Goal: Task Accomplishment & Management: Manage account settings

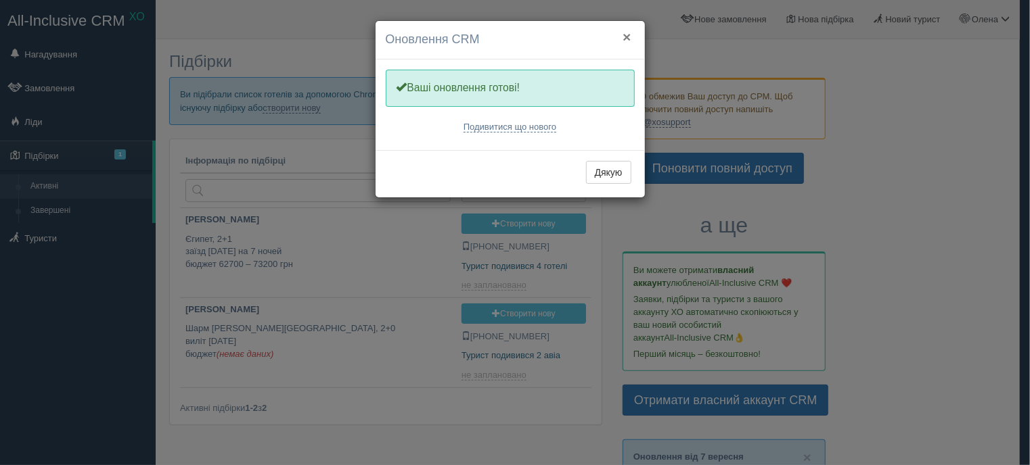
click at [628, 43] on button "×" at bounding box center [626, 37] width 8 height 14
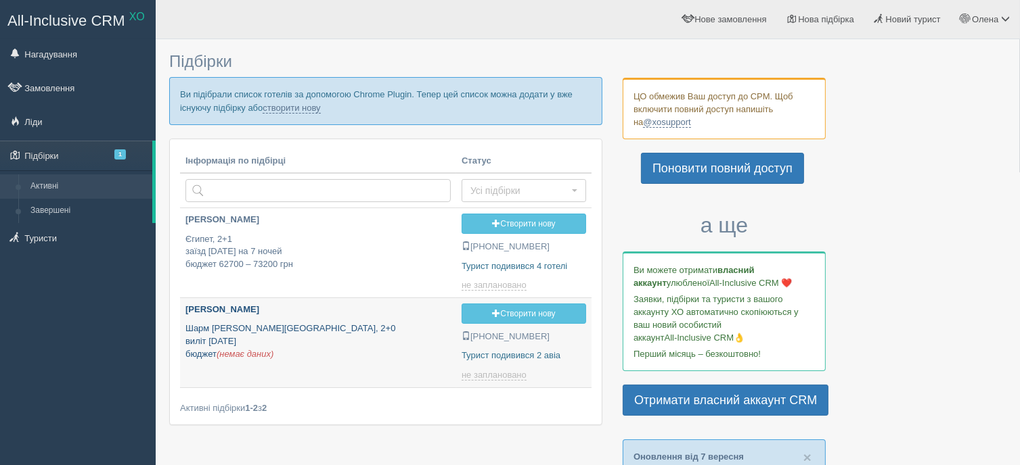
type input "[DATE] 22:10"
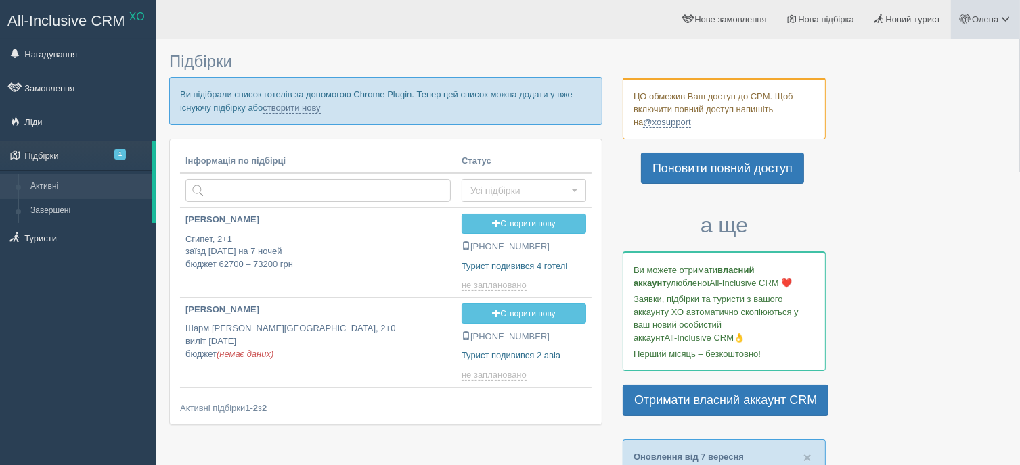
click at [1005, 20] on span at bounding box center [1005, 18] width 9 height 9
click at [64, 162] on link "Підбірки 1" at bounding box center [76, 156] width 152 height 30
click at [114, 152] on span "1" at bounding box center [120, 155] width 12 height 10
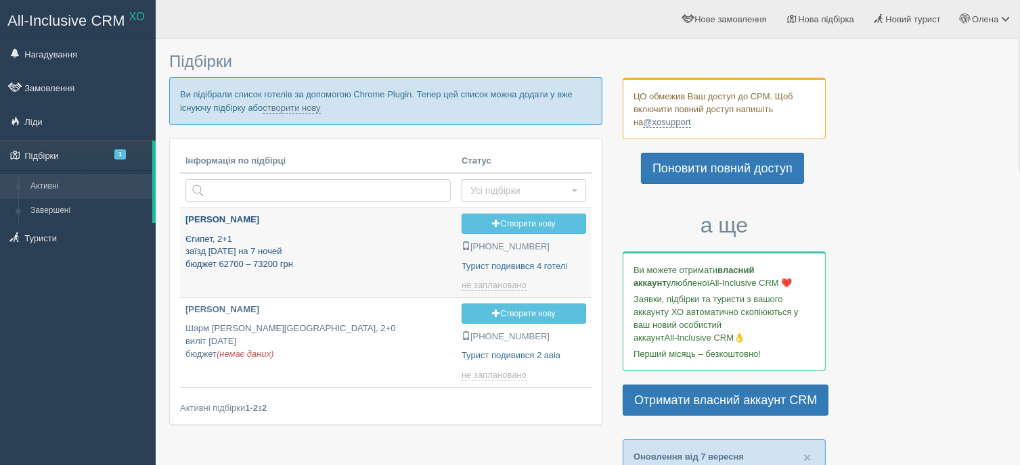
type input "[DATE] 21:40"
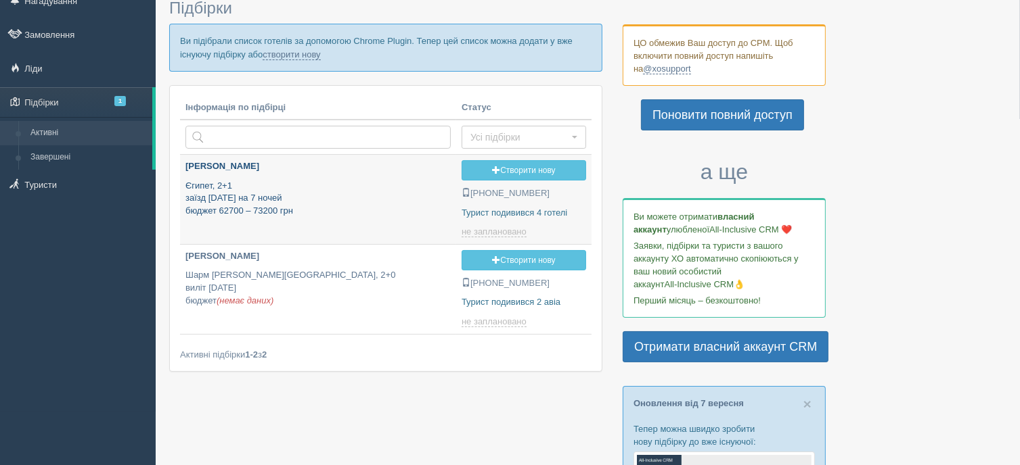
scroll to position [68, 0]
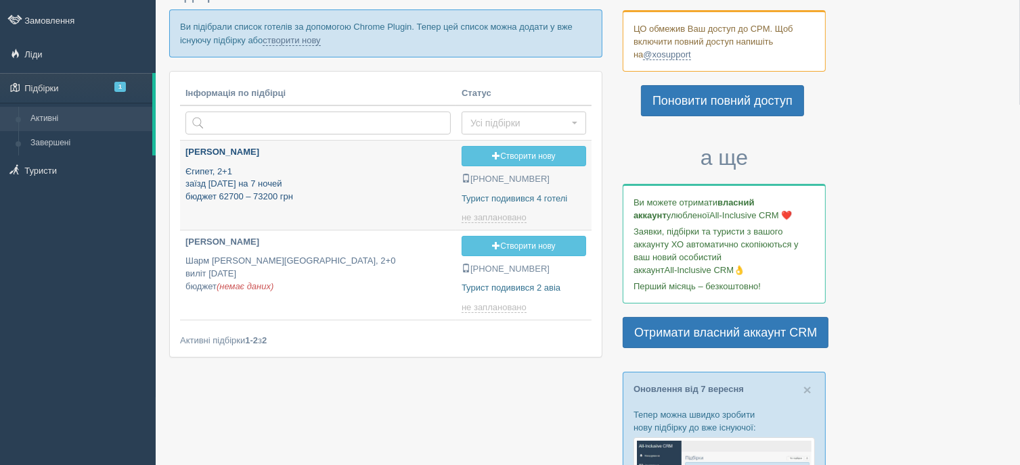
type input "[DATE] 22:10"
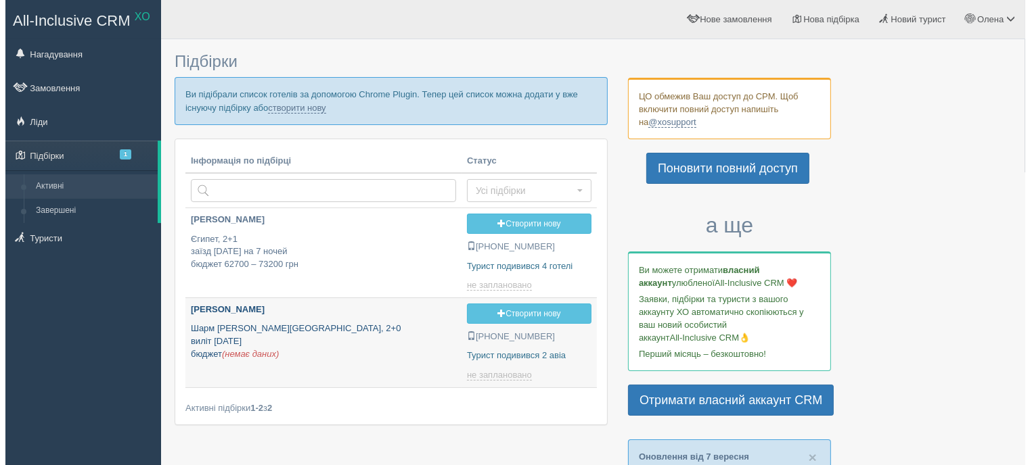
scroll to position [0, 0]
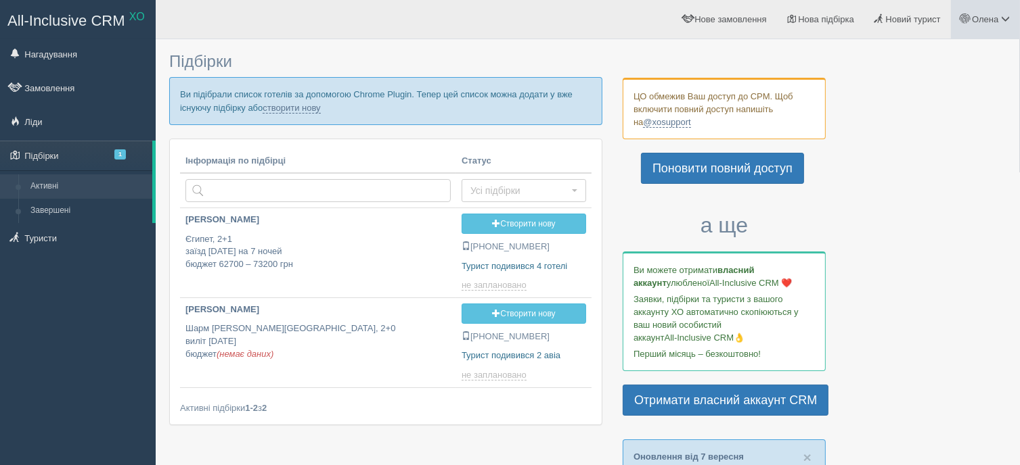
click at [1004, 11] on link "Олена" at bounding box center [985, 19] width 69 height 39
click at [907, 179] on link "Вихід" at bounding box center [944, 175] width 147 height 29
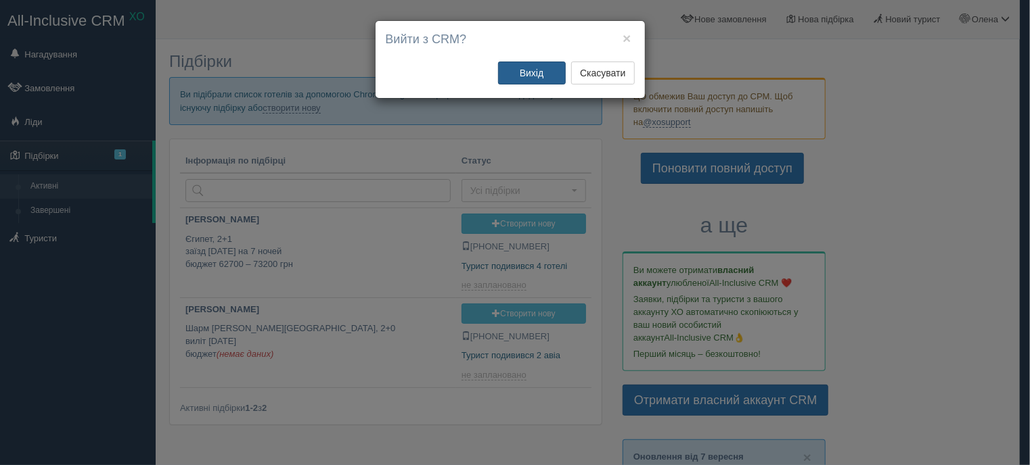
click at [528, 74] on button "Вихід" at bounding box center [532, 73] width 68 height 23
